Goal: Task Accomplishment & Management: Complete application form

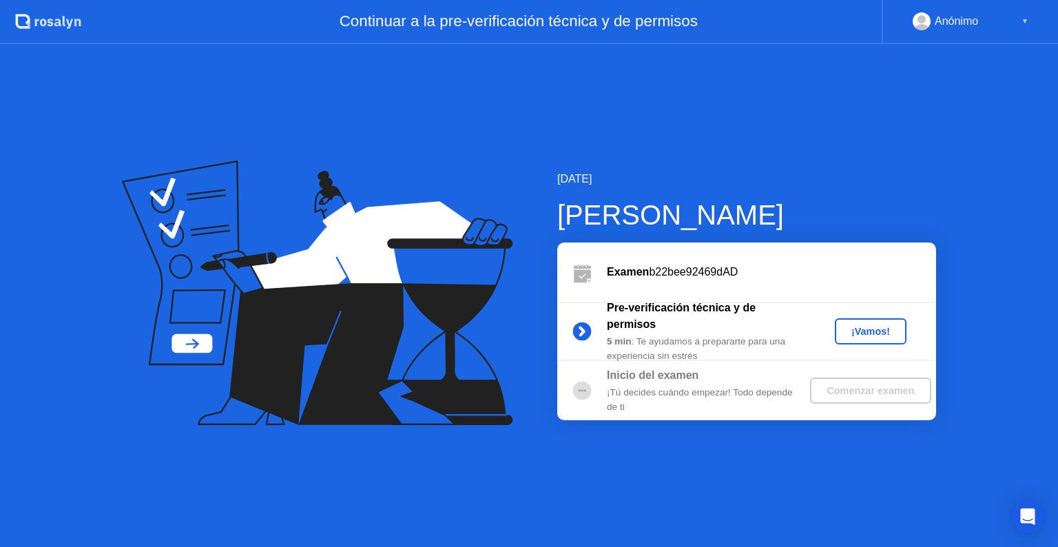
click at [881, 331] on div "¡Vamos!" at bounding box center [871, 331] width 61 height 11
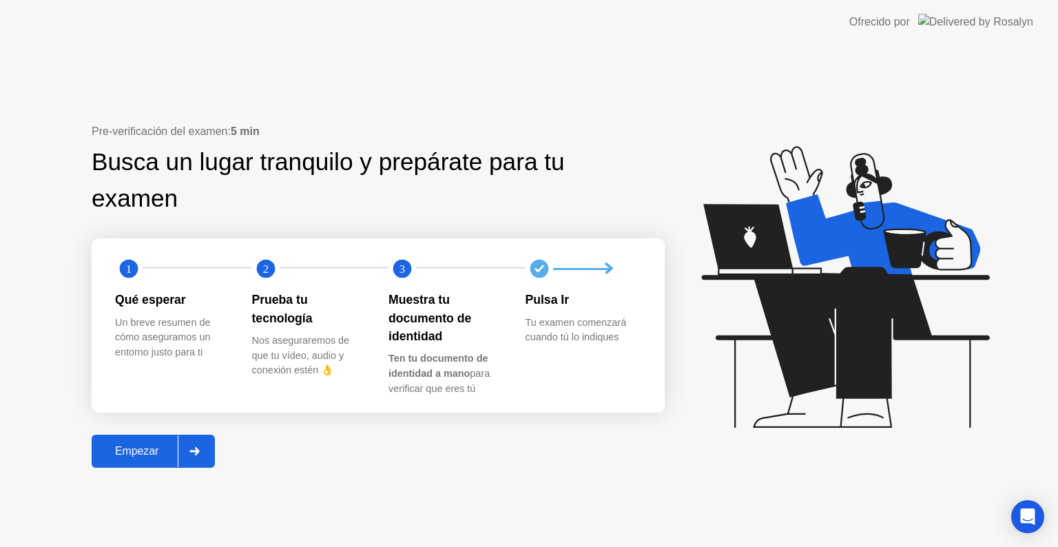
click at [103, 450] on div "Empezar" at bounding box center [137, 451] width 82 height 12
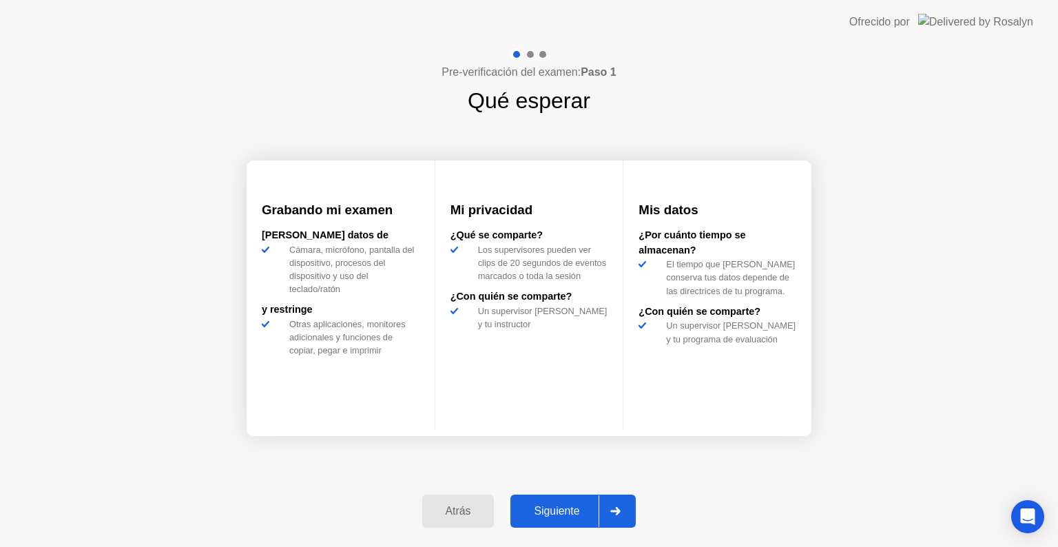
click at [576, 499] on button "Siguiente" at bounding box center [573, 511] width 125 height 33
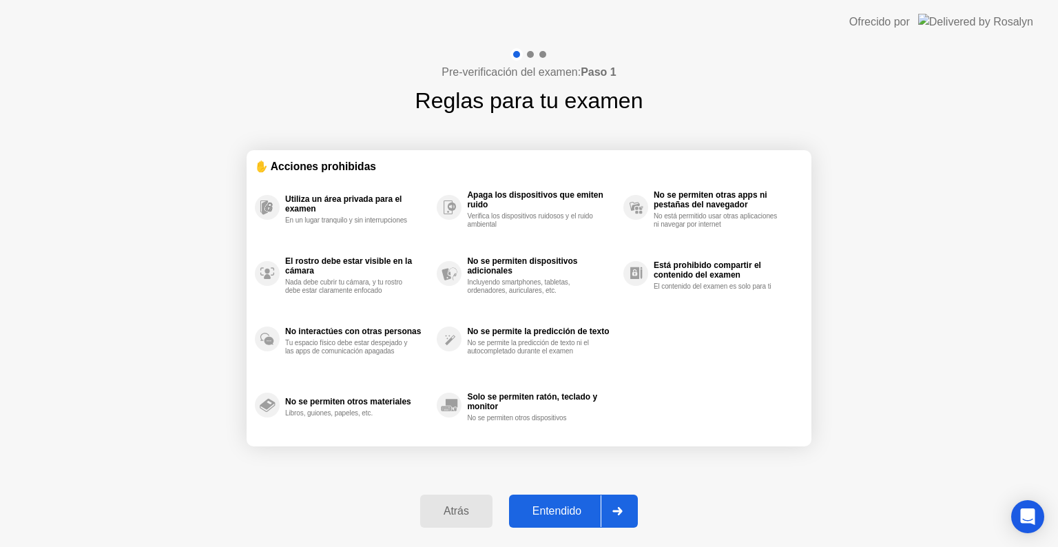
click at [576, 499] on button "Entendido" at bounding box center [573, 511] width 129 height 33
select select "**********"
select select "*******"
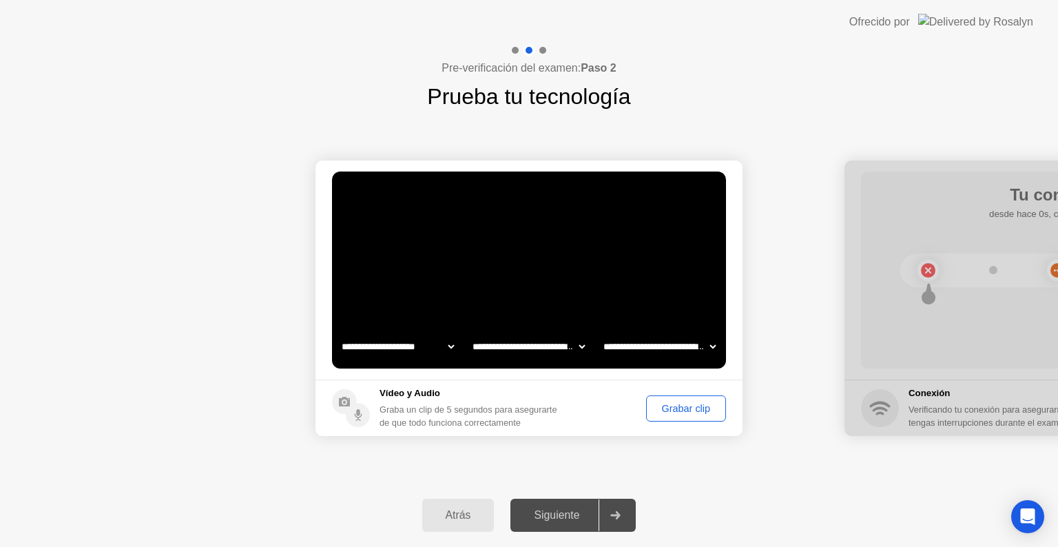
click at [672, 420] on button "Grabar clip" at bounding box center [686, 409] width 80 height 26
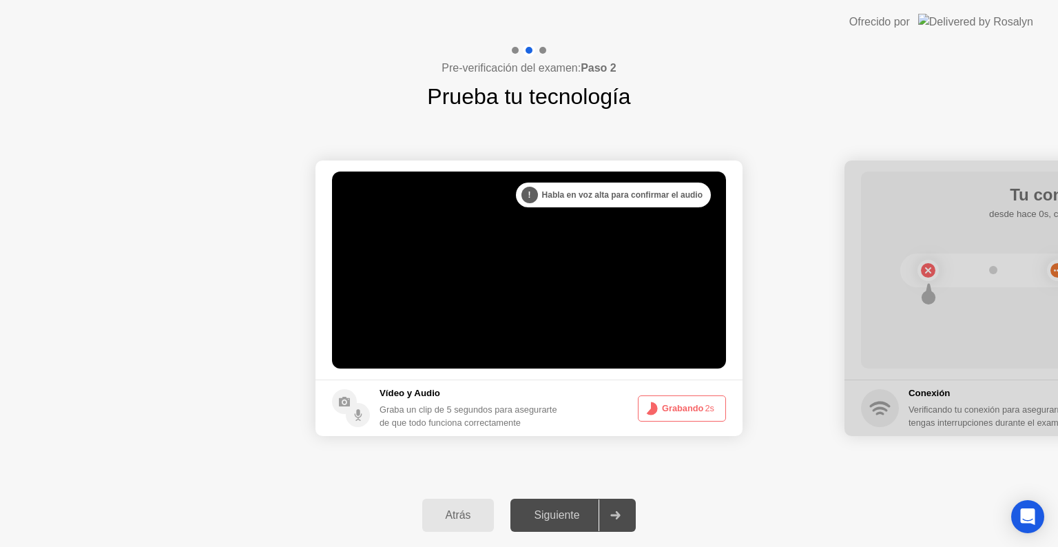
click at [672, 420] on button "Grabando 2s" at bounding box center [682, 409] width 88 height 26
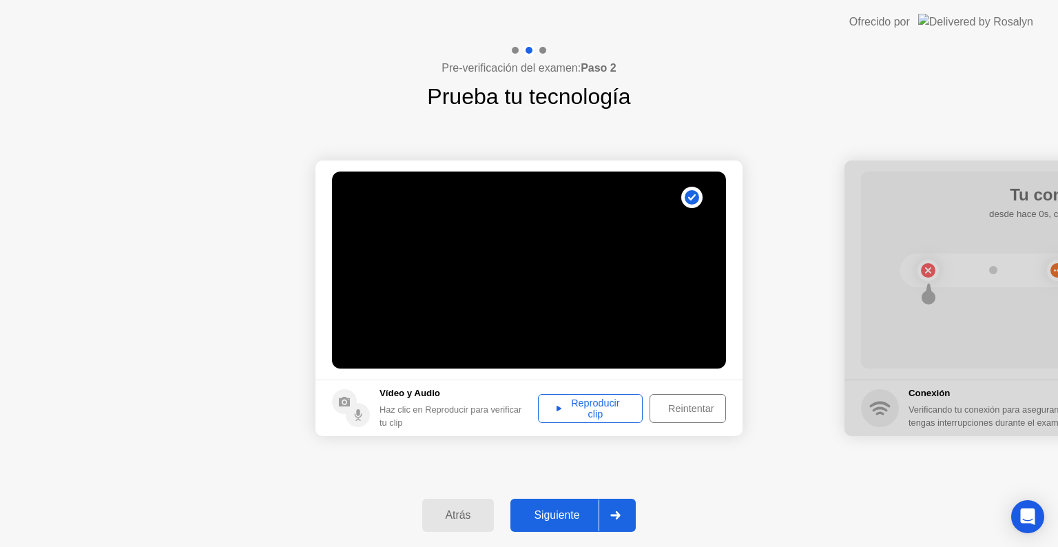
click at [581, 509] on div "Siguiente" at bounding box center [557, 515] width 84 height 12
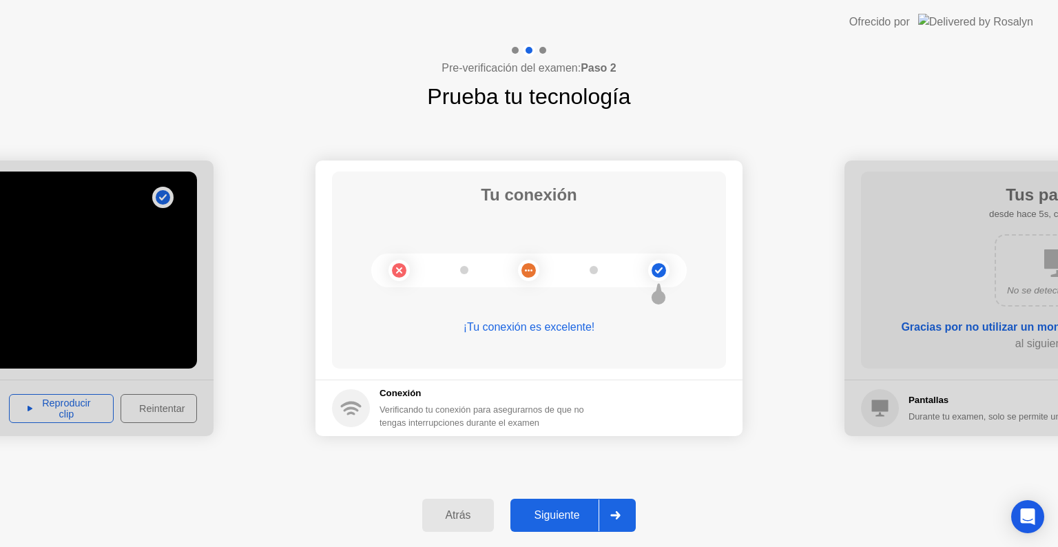
click at [581, 509] on div "Siguiente" at bounding box center [557, 515] width 84 height 12
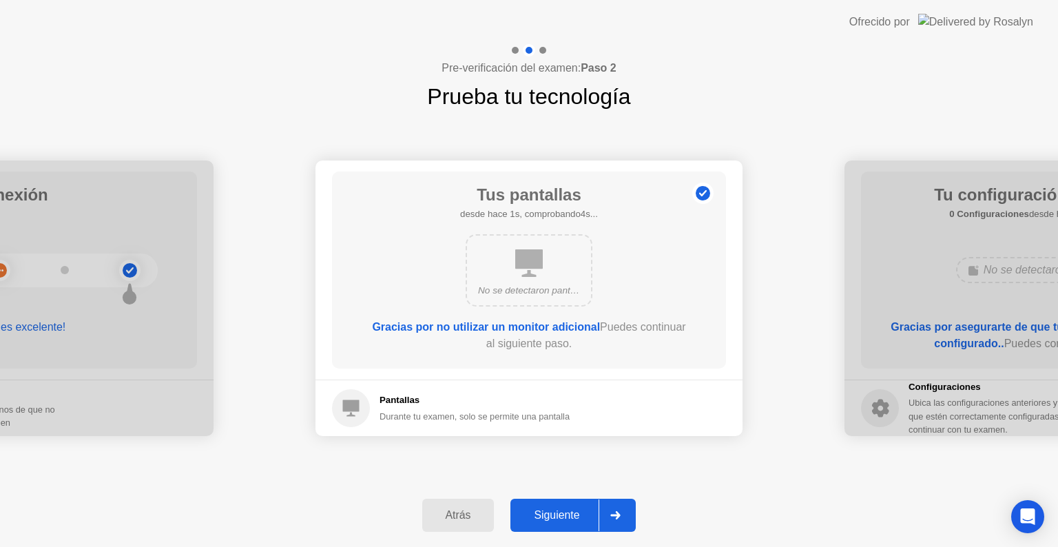
click at [581, 509] on div "Siguiente" at bounding box center [557, 515] width 84 height 12
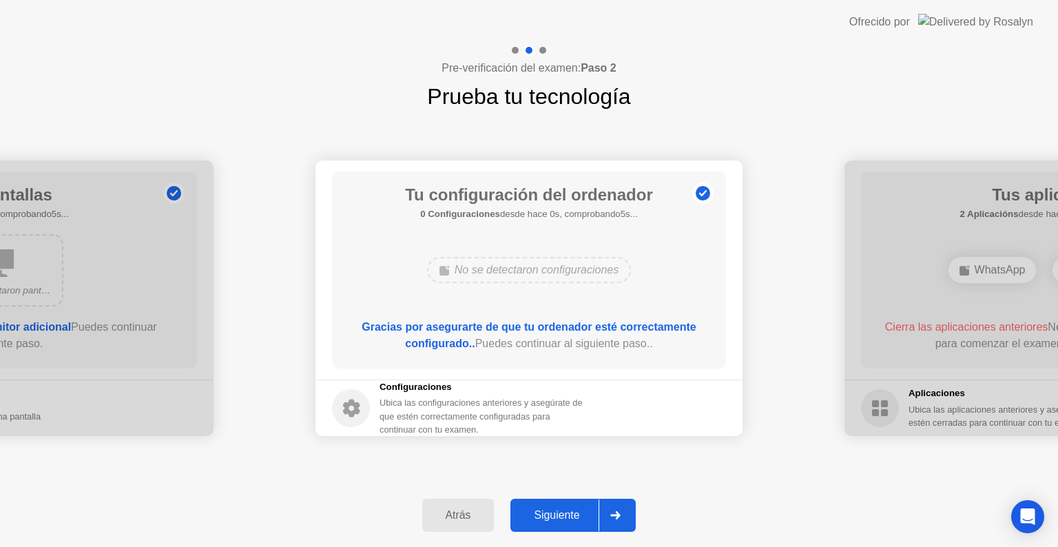
click at [581, 509] on div "Siguiente" at bounding box center [557, 515] width 84 height 12
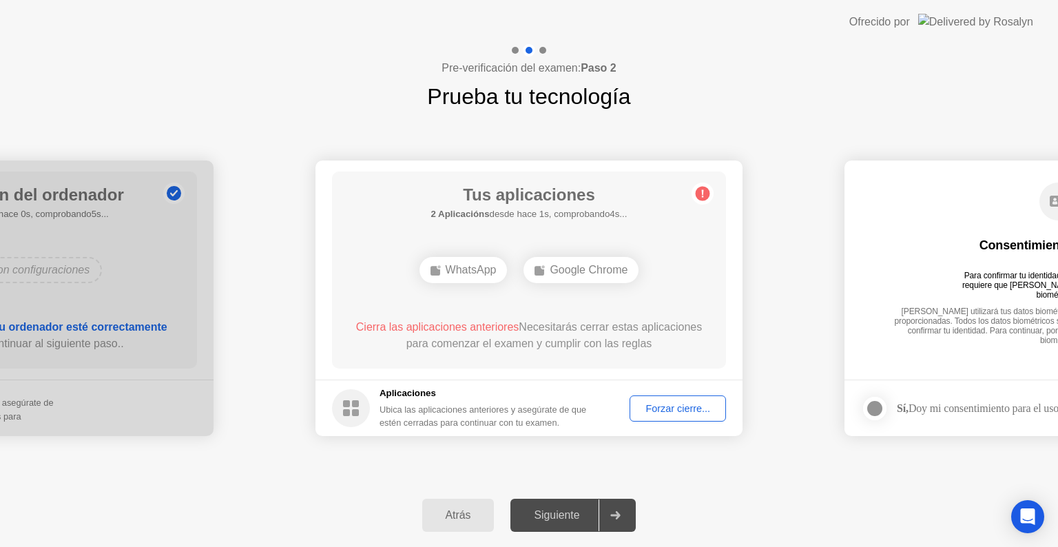
click at [656, 416] on button "Forzar cierre..." at bounding box center [678, 409] width 96 height 26
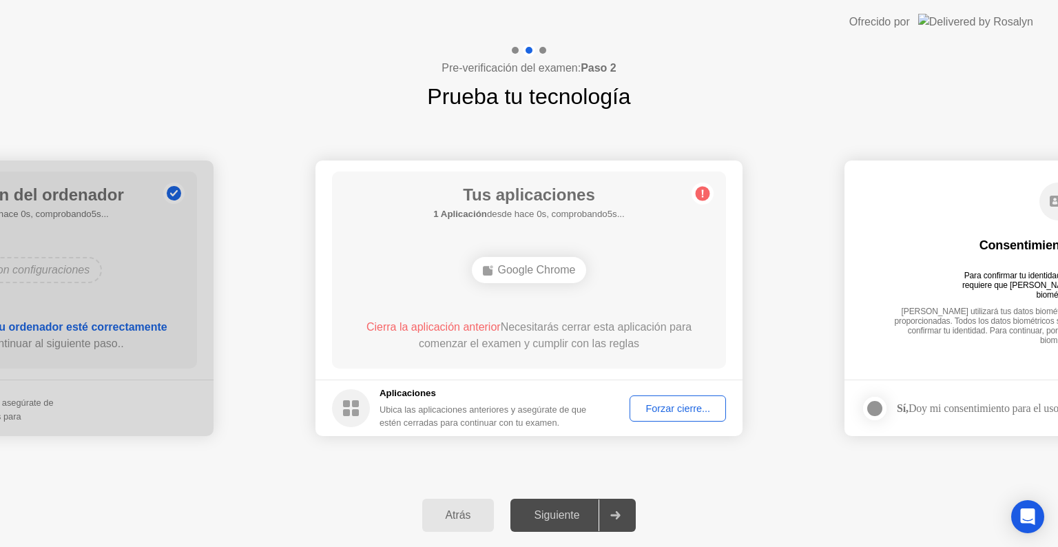
click at [656, 406] on div "Forzar cierre..." at bounding box center [678, 408] width 87 height 11
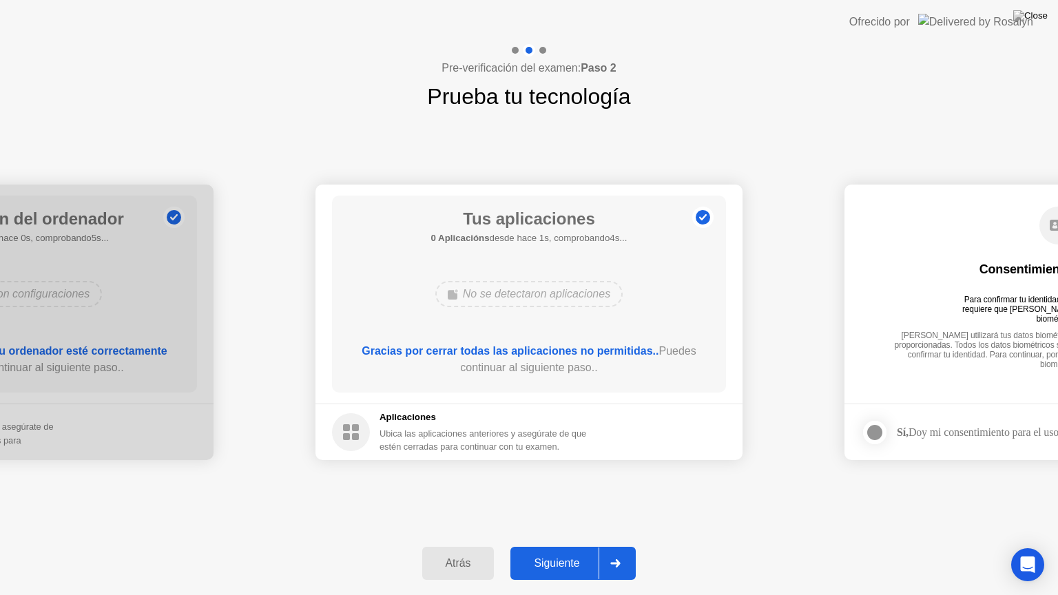
click at [537, 546] on div "Siguiente" at bounding box center [557, 563] width 84 height 12
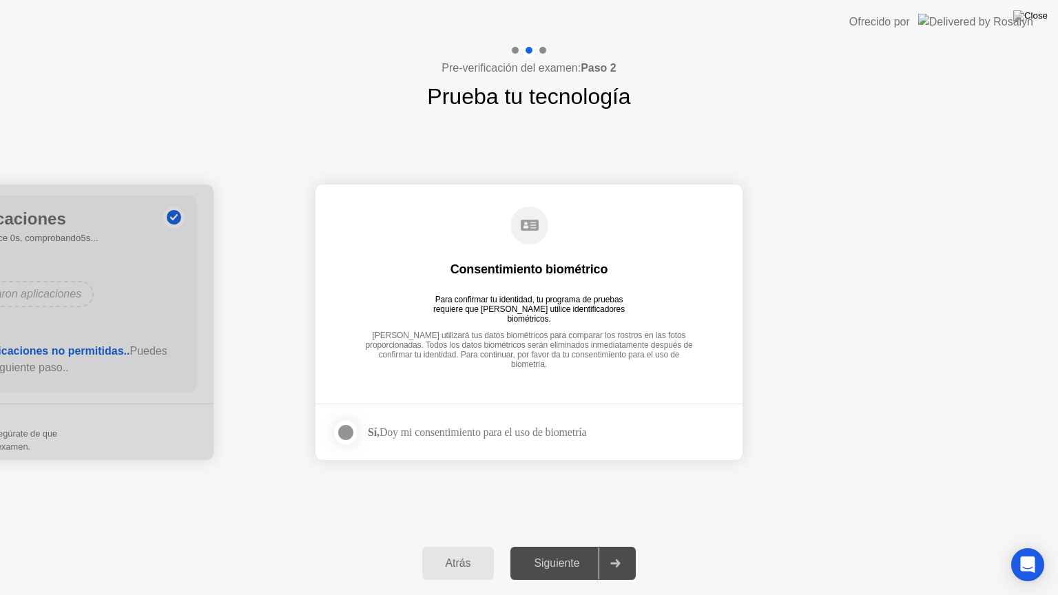
click at [348, 436] on div at bounding box center [346, 432] width 17 height 17
click at [553, 546] on div "Siguiente" at bounding box center [557, 563] width 84 height 12
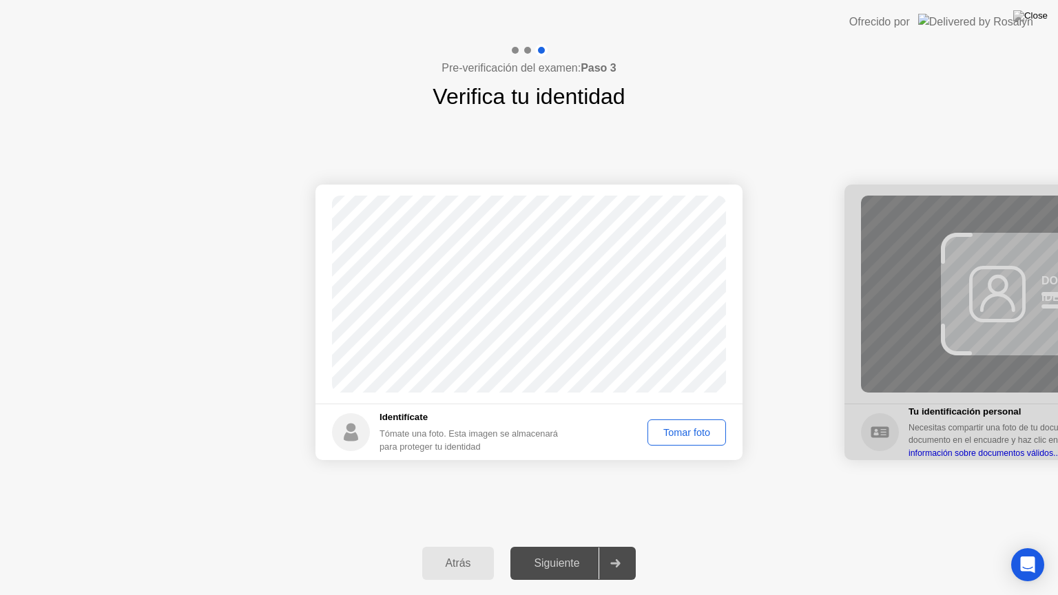
click at [681, 442] on button "Tomar foto" at bounding box center [687, 433] width 79 height 26
click at [558, 546] on div "Siguiente" at bounding box center [557, 563] width 84 height 12
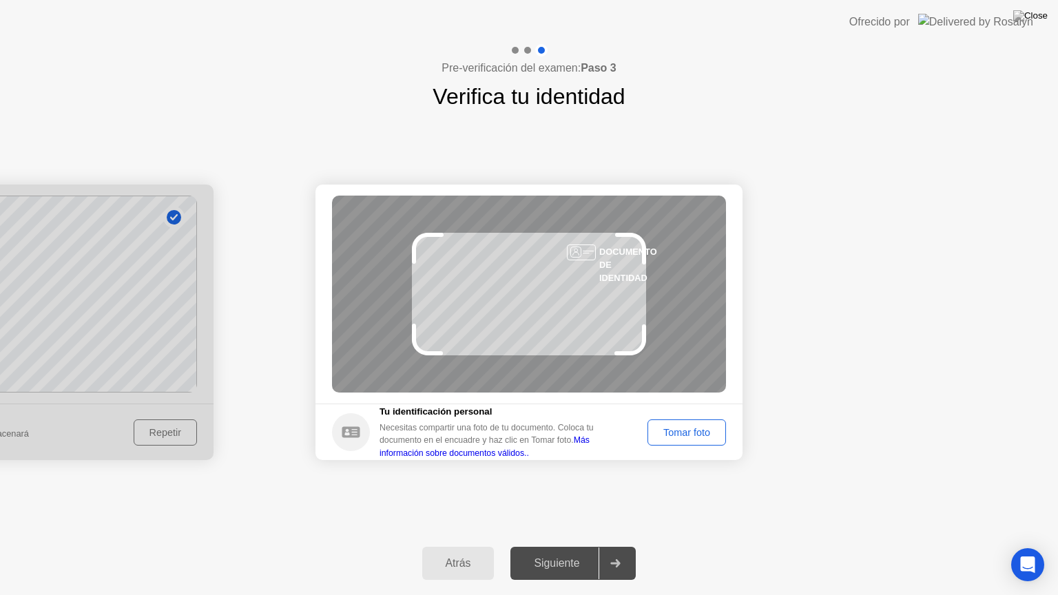
click at [670, 436] on div "Tomar foto" at bounding box center [687, 432] width 69 height 11
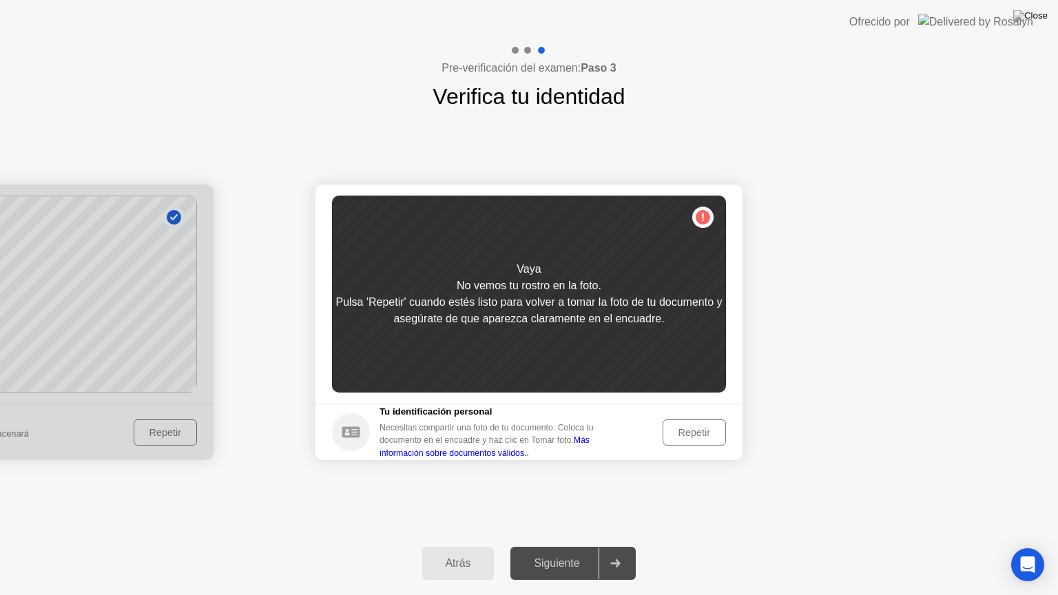
click at [679, 430] on div "Repetir" at bounding box center [695, 432] width 54 height 11
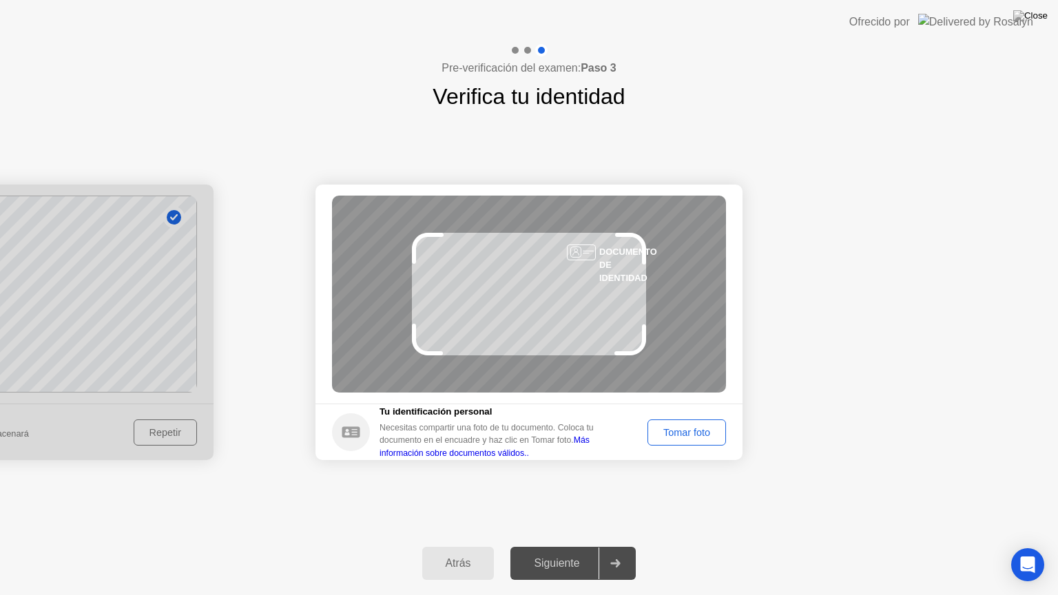
click at [682, 440] on button "Tomar foto" at bounding box center [687, 433] width 79 height 26
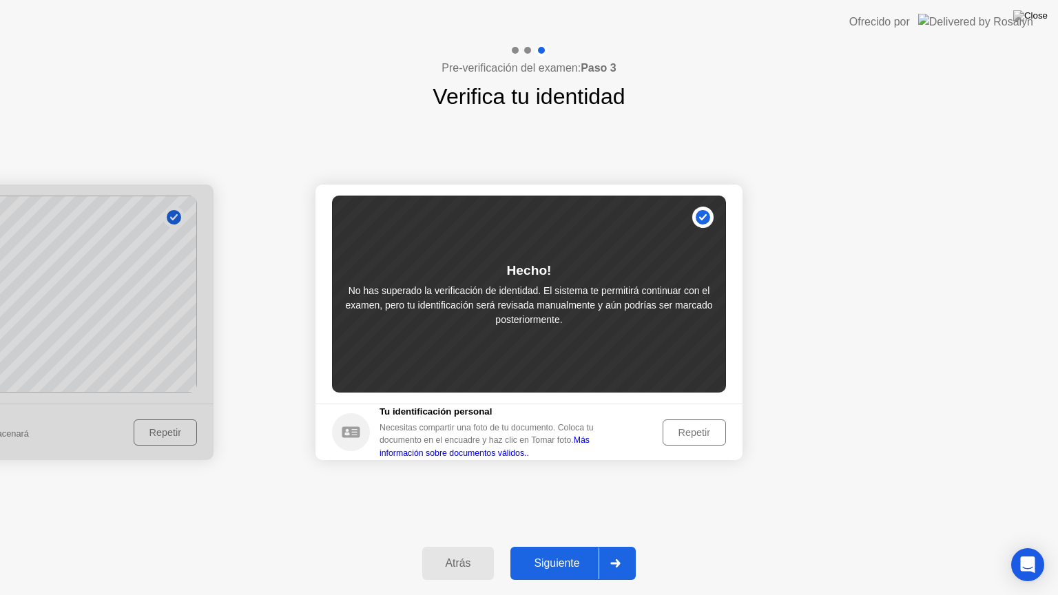
click at [568, 546] on div "Siguiente" at bounding box center [557, 563] width 84 height 12
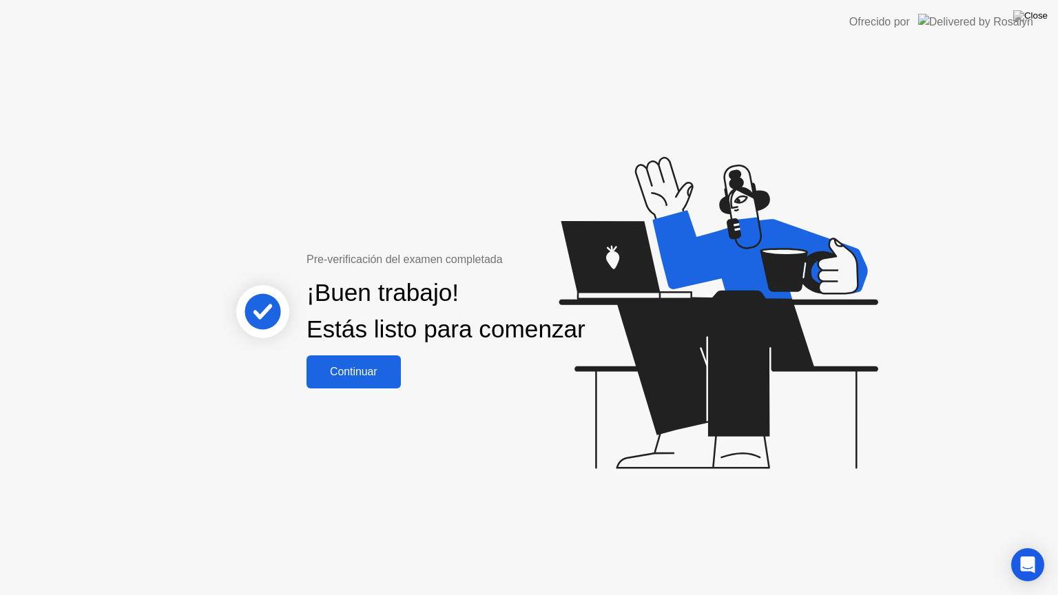
click at [336, 402] on div "Pre-verificación del examen completada ¡Buen trabajo! Estás listo para comenzar…" at bounding box center [529, 319] width 1058 height 551
click at [339, 378] on div "Continuar" at bounding box center [354, 372] width 86 height 12
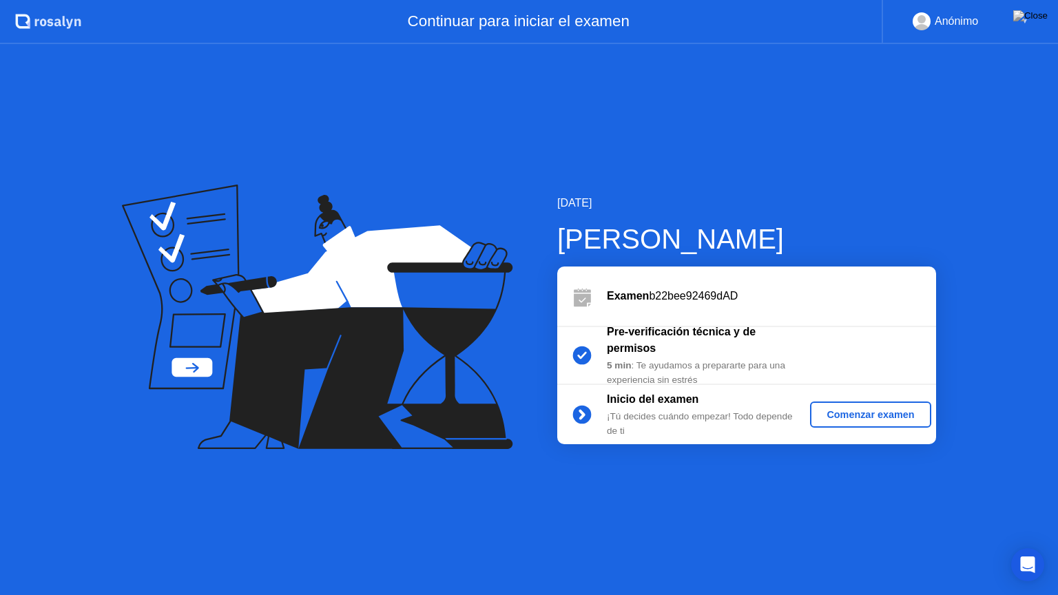
click at [893, 419] on div "Comenzar examen" at bounding box center [871, 414] width 110 height 11
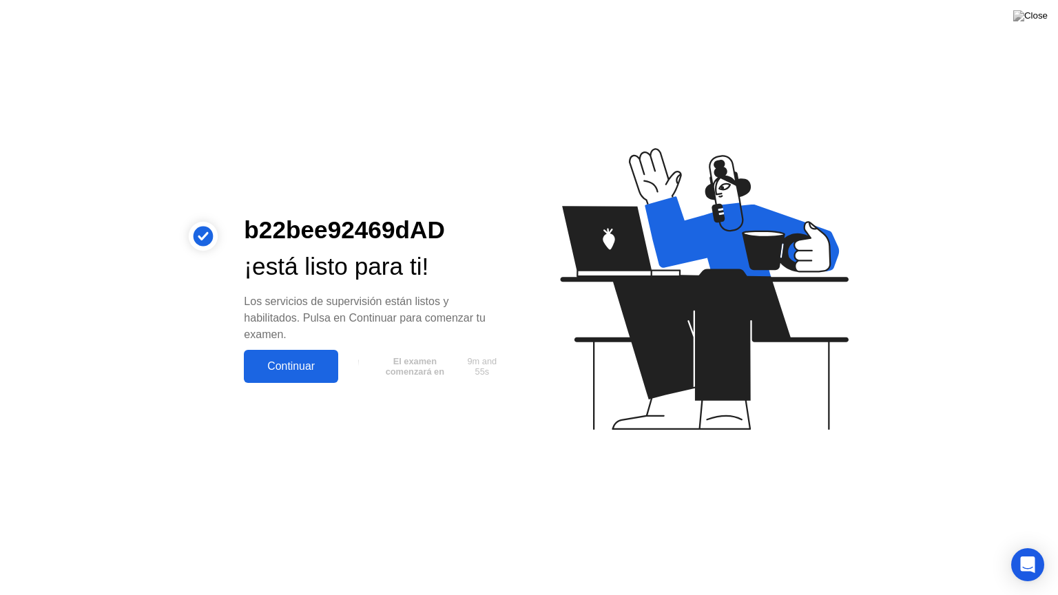
click at [307, 369] on div "Continuar" at bounding box center [291, 366] width 86 height 12
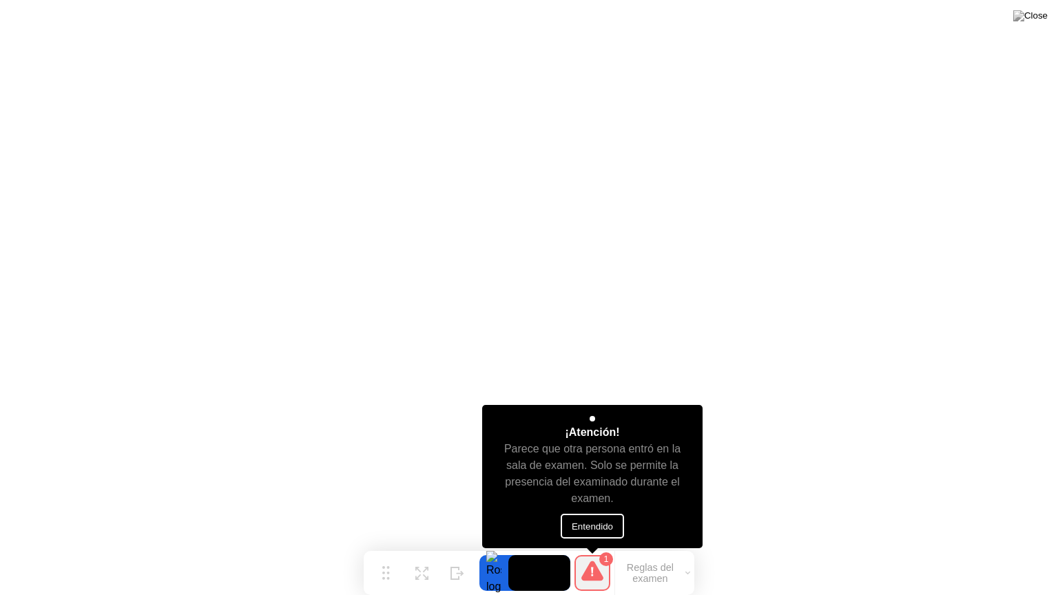
click at [579, 536] on button "Entendido" at bounding box center [592, 526] width 63 height 25
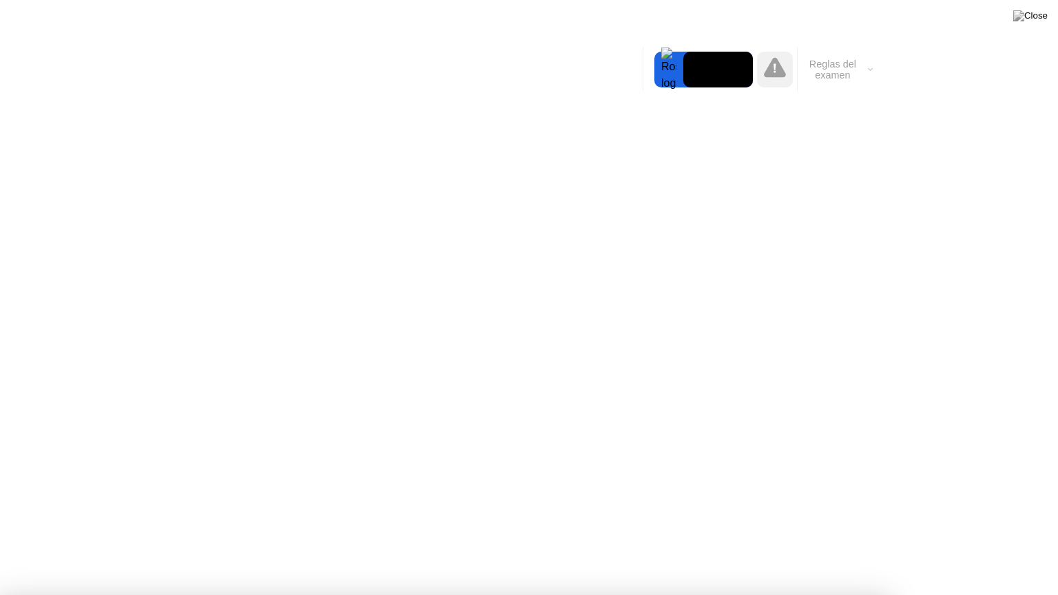
drag, startPoint x: 635, startPoint y: 478, endPoint x: 612, endPoint y: 441, distance: 43.0
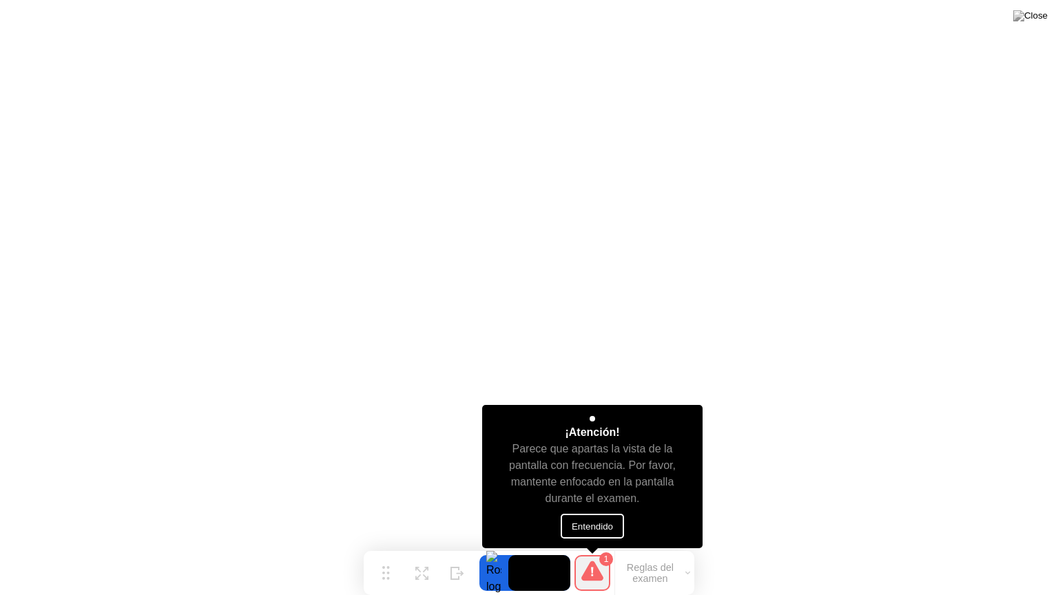
click at [601, 520] on button "Entendido" at bounding box center [592, 526] width 63 height 25
